Goal: Task Accomplishment & Management: Manage account settings

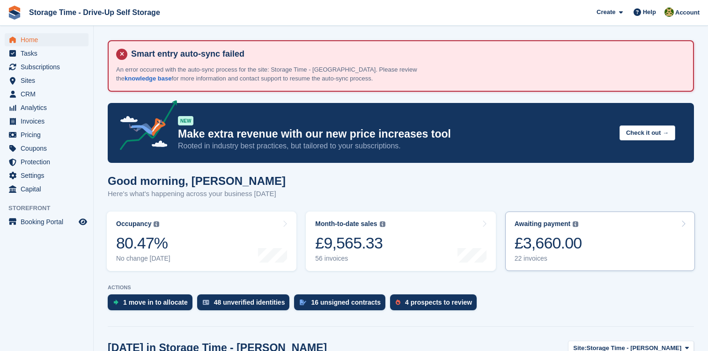
click at [573, 230] on div "Awaiting payment The total outstanding balance on all open invoices. £3,660.00 …" at bounding box center [548, 241] width 67 height 43
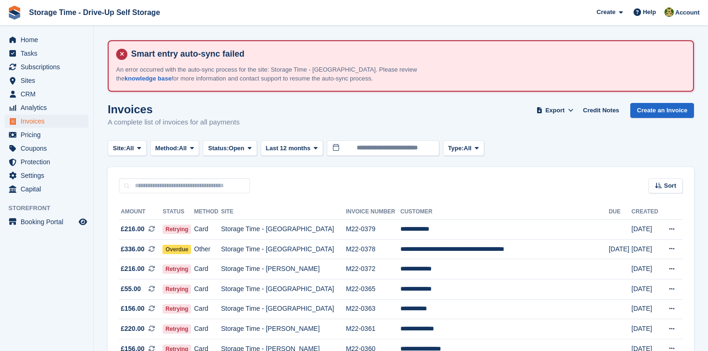
click at [222, 176] on div "Sort Sort by Date created Created (oldest first) Created (newest first)" at bounding box center [401, 180] width 586 height 27
click at [222, 187] on input "text" at bounding box center [184, 185] width 131 height 15
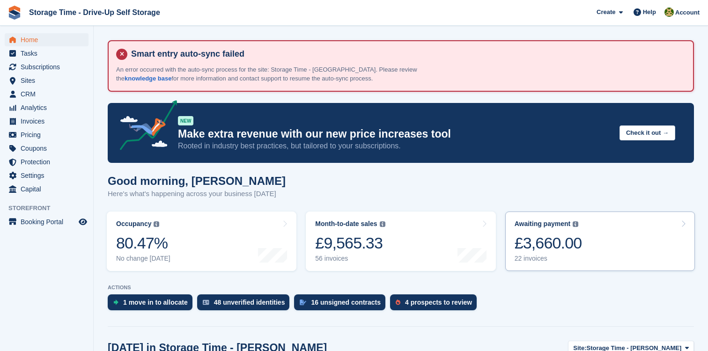
click at [582, 245] on div "£3,660.00" at bounding box center [548, 243] width 67 height 19
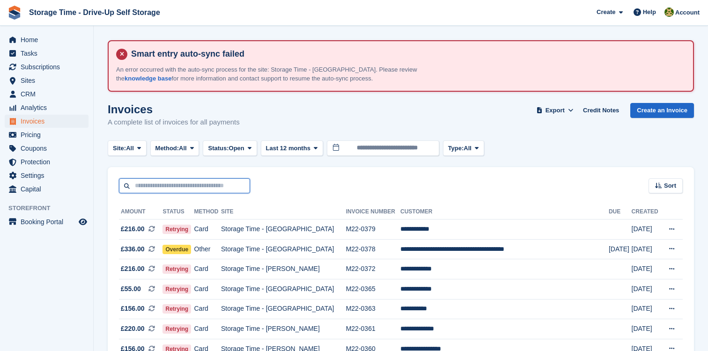
click at [219, 179] on input "text" at bounding box center [184, 185] width 131 height 15
type input "*****"
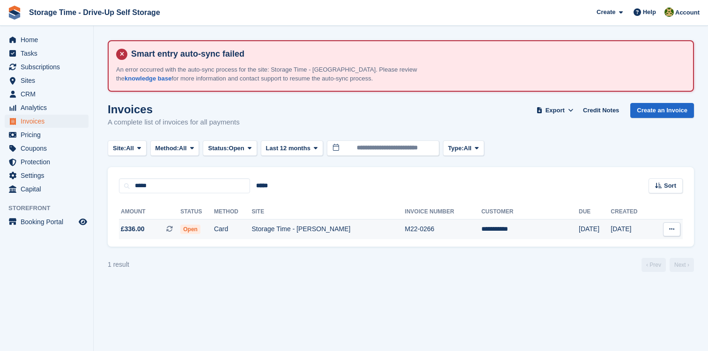
click at [288, 235] on td "Storage Time - [PERSON_NAME]" at bounding box center [328, 230] width 153 height 20
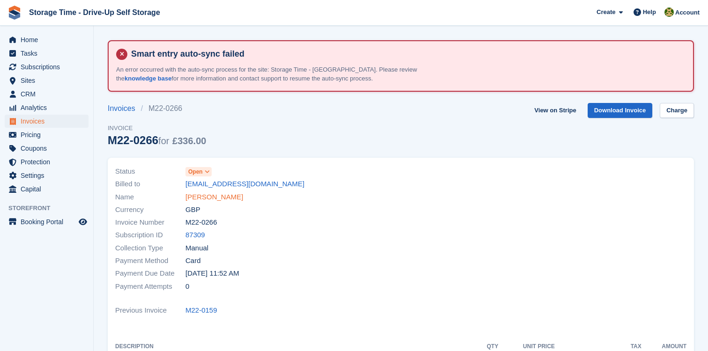
click at [222, 202] on link "Doris Dandi" at bounding box center [214, 197] width 58 height 11
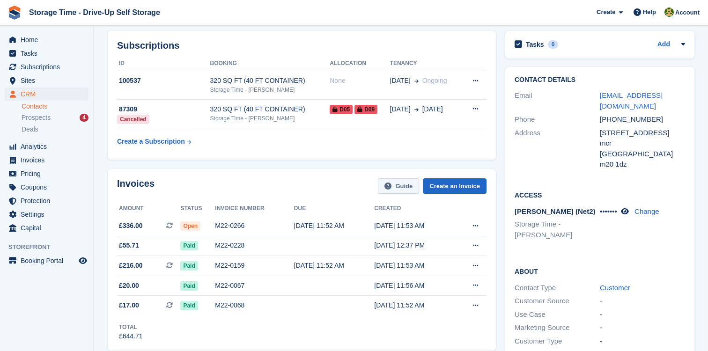
scroll to position [114, 0]
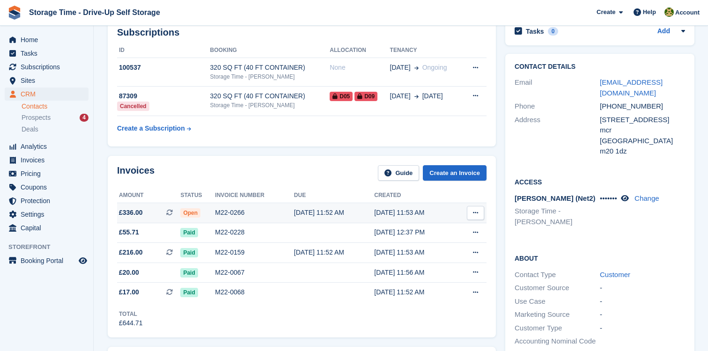
click at [314, 208] on div "[DATE] 11:52 AM" at bounding box center [334, 213] width 80 height 10
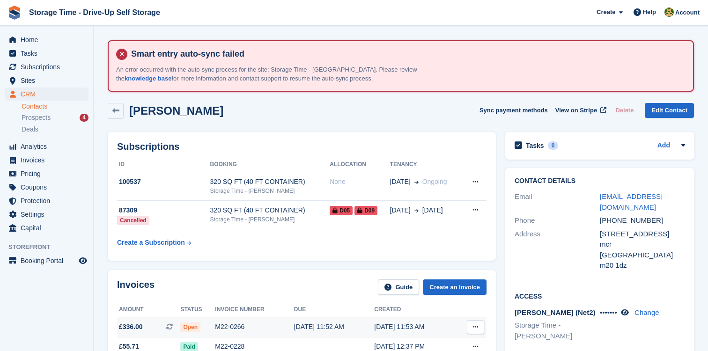
scroll to position [114, 0]
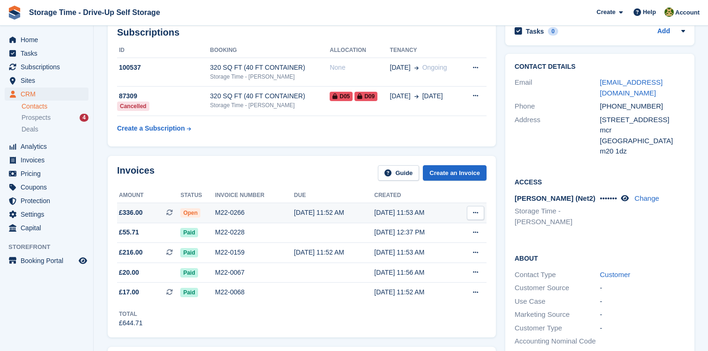
click at [320, 208] on div "[DATE] 11:52 AM" at bounding box center [334, 213] width 80 height 10
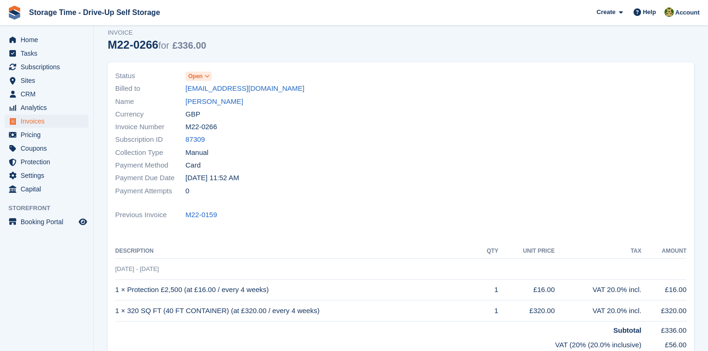
scroll to position [147, 0]
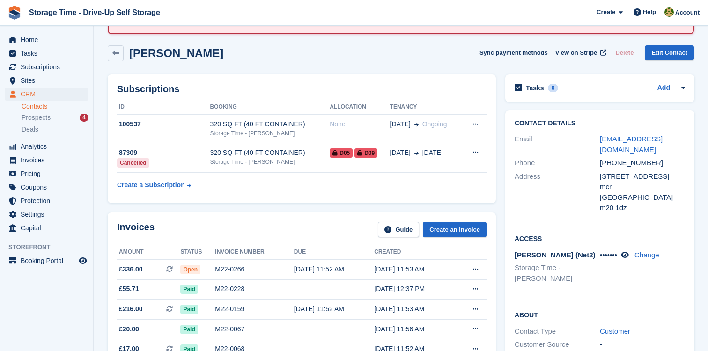
scroll to position [56, 0]
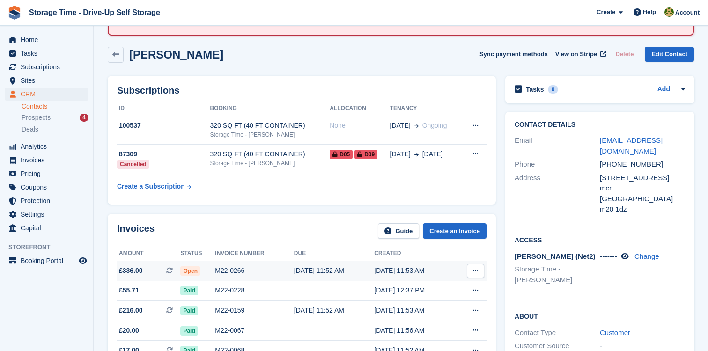
click at [325, 274] on div "17 Aug, 11:52 AM" at bounding box center [334, 271] width 80 height 10
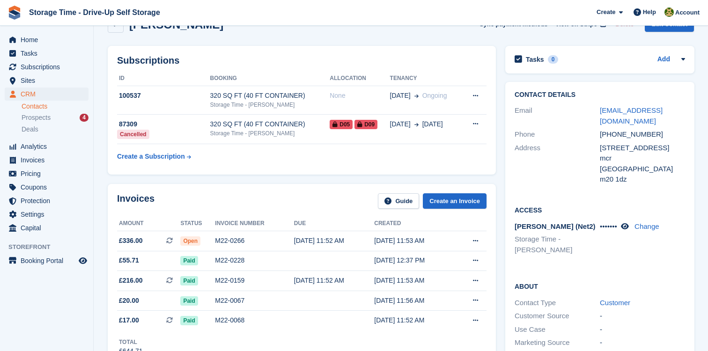
scroll to position [93, 0]
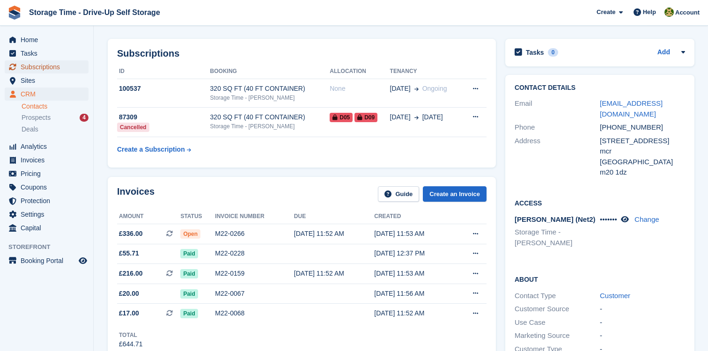
click at [59, 66] on span "Subscriptions" at bounding box center [49, 66] width 56 height 13
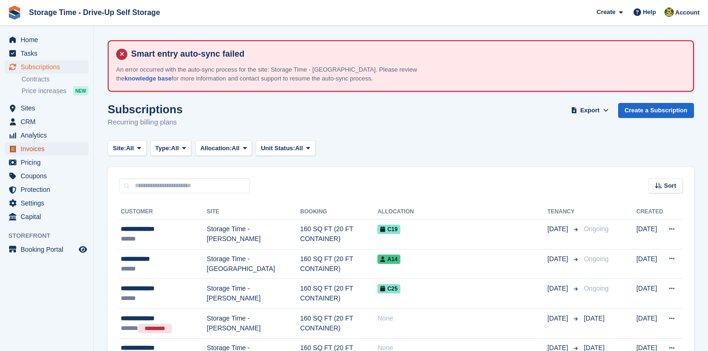
click at [46, 149] on span "Invoices" at bounding box center [49, 148] width 56 height 13
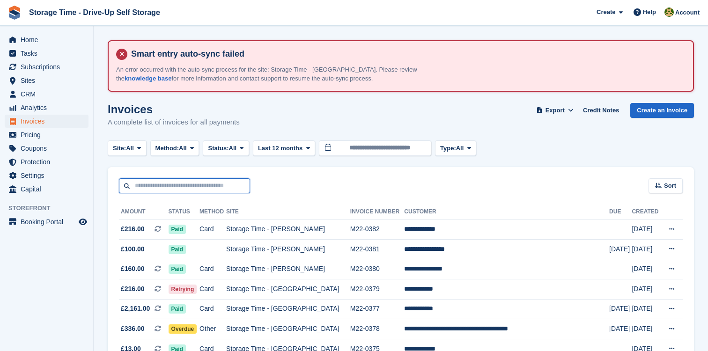
click at [218, 185] on input "text" at bounding box center [184, 185] width 131 height 15
type input "*******"
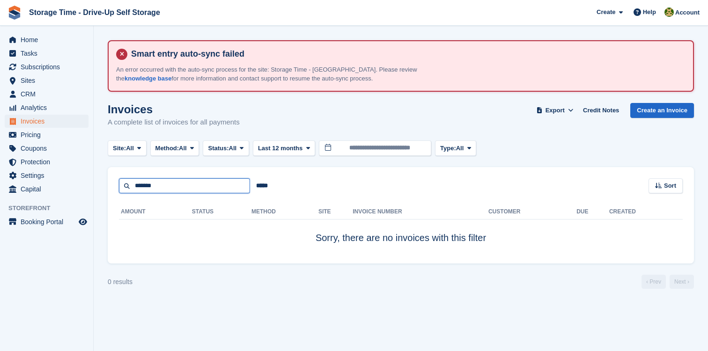
drag, startPoint x: 156, startPoint y: 187, endPoint x: 106, endPoint y: 187, distance: 50.1
click at [106, 187] on section "Smart entry auto-sync failed An error occurred with the auto-sync process for t…" at bounding box center [401, 175] width 615 height 351
type input "****"
drag, startPoint x: 175, startPoint y: 189, endPoint x: 62, endPoint y: 164, distance: 115.1
click at [62, 164] on div "Home Tasks Subscriptions Subscriptions Subscriptions Contracts Price increases …" at bounding box center [354, 175] width 708 height 351
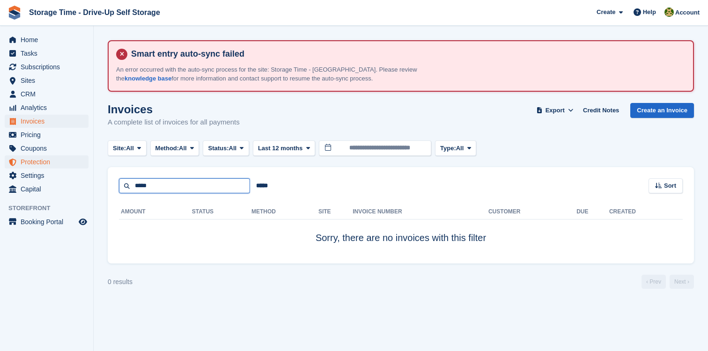
type input "*****"
click at [44, 38] on span "Home" at bounding box center [49, 39] width 56 height 13
